Goal: Information Seeking & Learning: Understand process/instructions

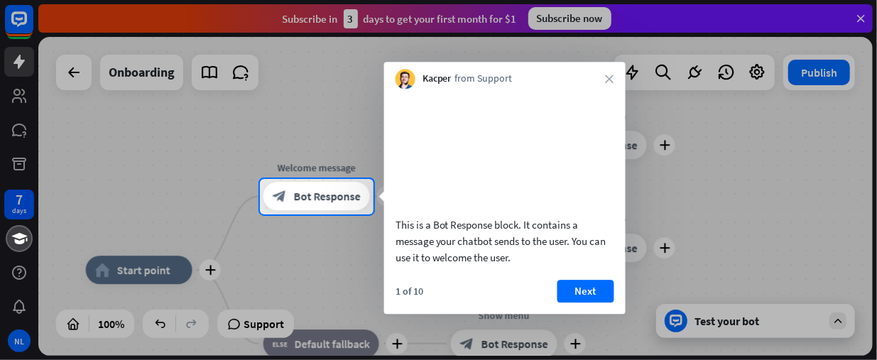
click at [746, 235] on div at bounding box center [438, 287] width 877 height 146
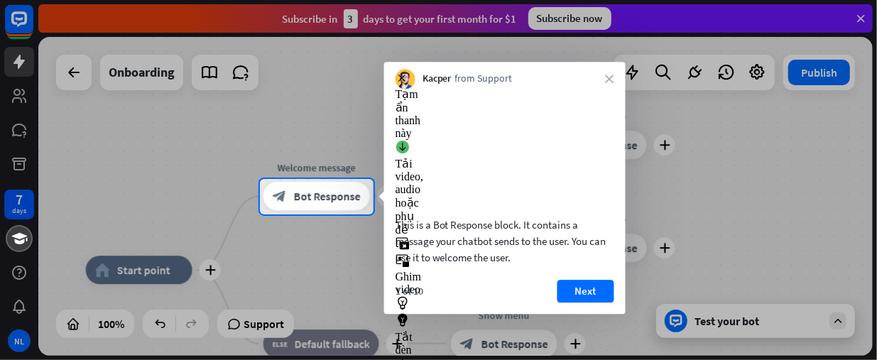
click at [484, 147] on video at bounding box center [505, 150] width 219 height 109
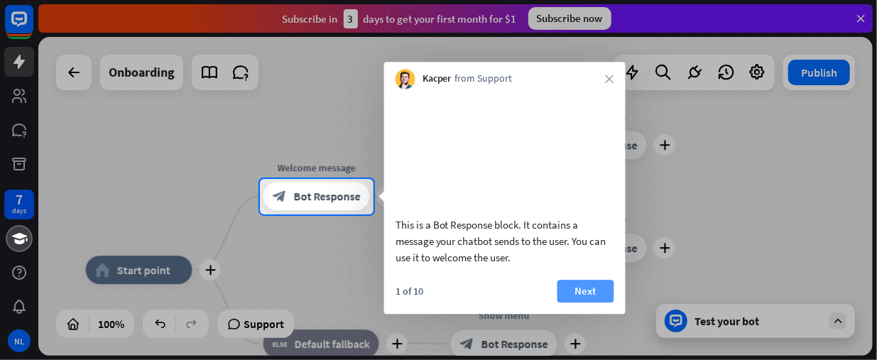
click at [582, 301] on button "Next" at bounding box center [585, 291] width 57 height 23
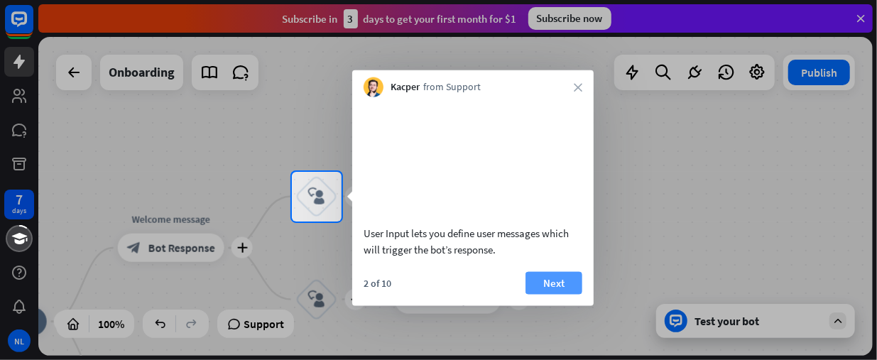
click at [565, 294] on button "Next" at bounding box center [553, 282] width 57 height 23
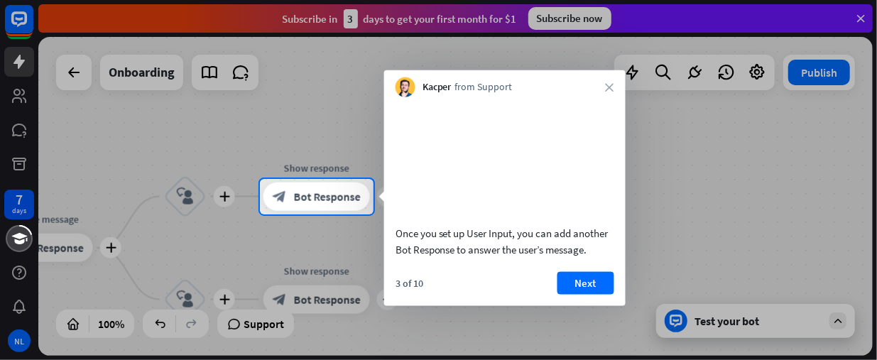
click at [759, 327] on div at bounding box center [438, 287] width 877 height 146
click at [263, 329] on div at bounding box center [438, 287] width 877 height 146
click at [260, 320] on div at bounding box center [438, 287] width 877 height 146
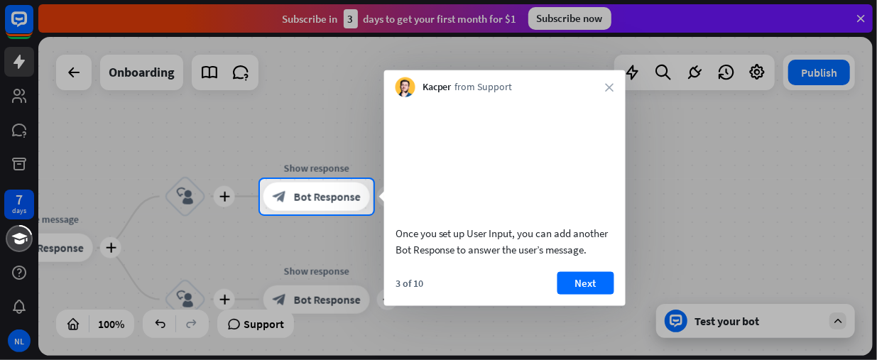
click at [260, 320] on div at bounding box center [438, 287] width 877 height 146
